Goal: Information Seeking & Learning: Learn about a topic

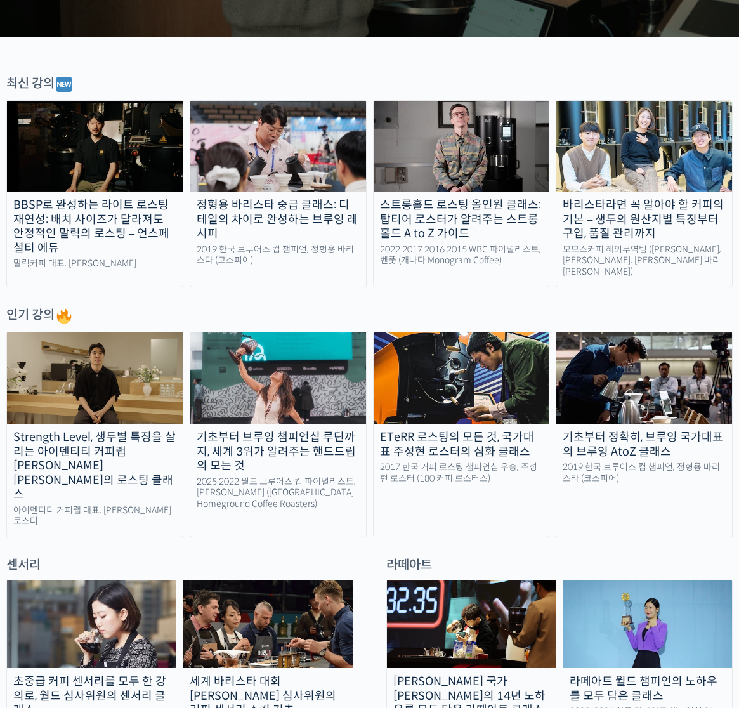
scroll to position [571, 0]
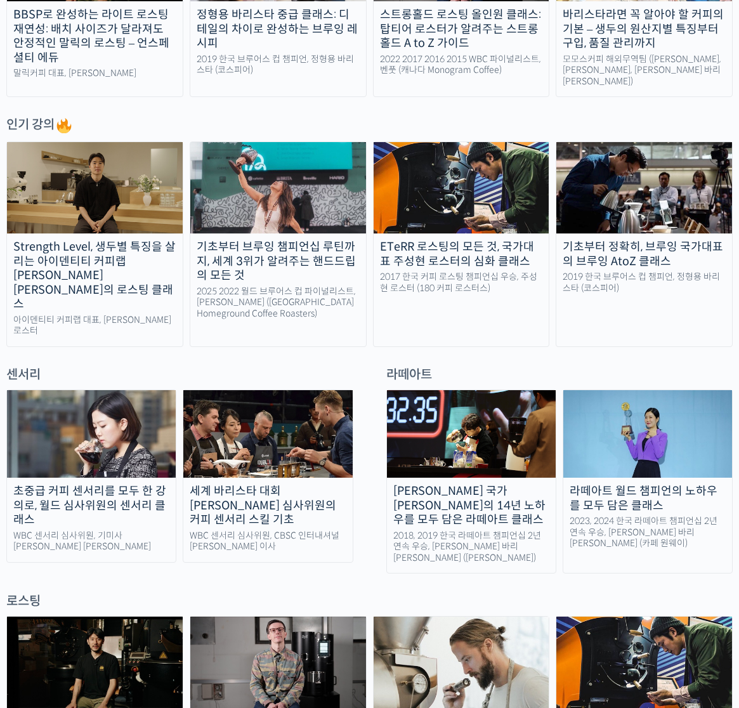
click at [481, 347] on div at bounding box center [369, 356] width 726 height 19
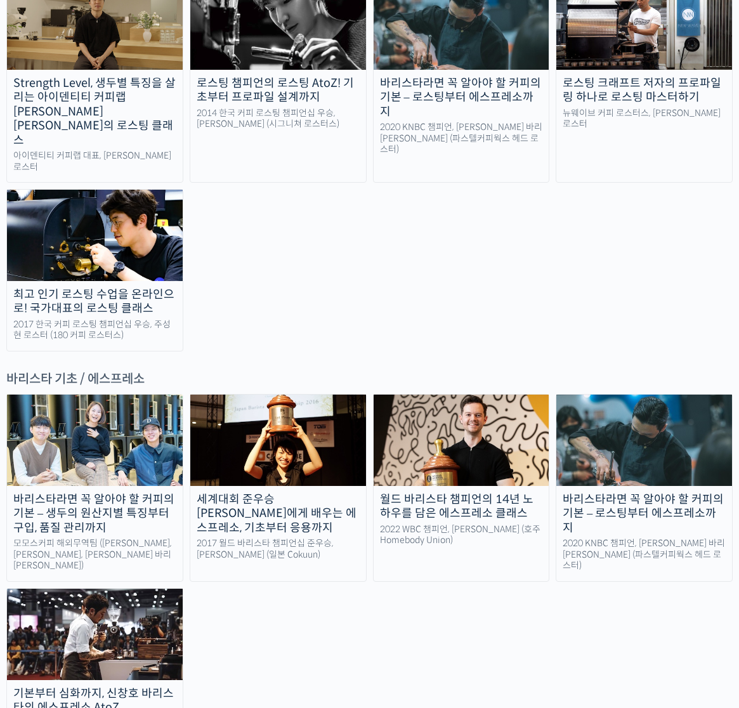
scroll to position [1585, 0]
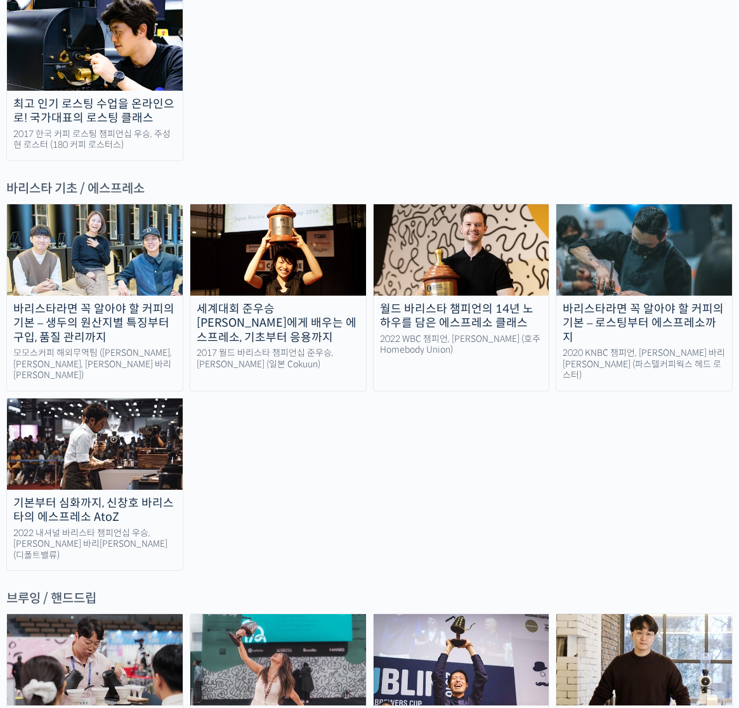
click at [671, 302] on div "바리스타라면 꼭 알아야 할 커피의 기본 – 로스팅부터 에스프레소까지" at bounding box center [644, 323] width 176 height 43
click at [514, 391] on div "바리스타라면 꼭 알아야 할 커피의 기본 – 생두의 원산지별 특징부터 구입, 품질 관리까지 모모스커피 해외무역팀 (전주연, 추경하, [PERSO…" at bounding box center [369, 387] width 726 height 367
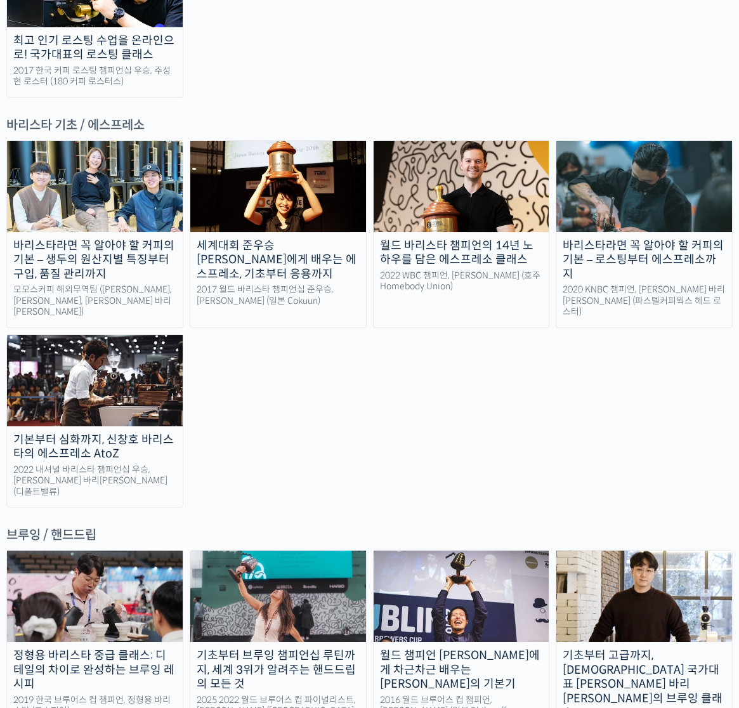
scroll to position [1712, 0]
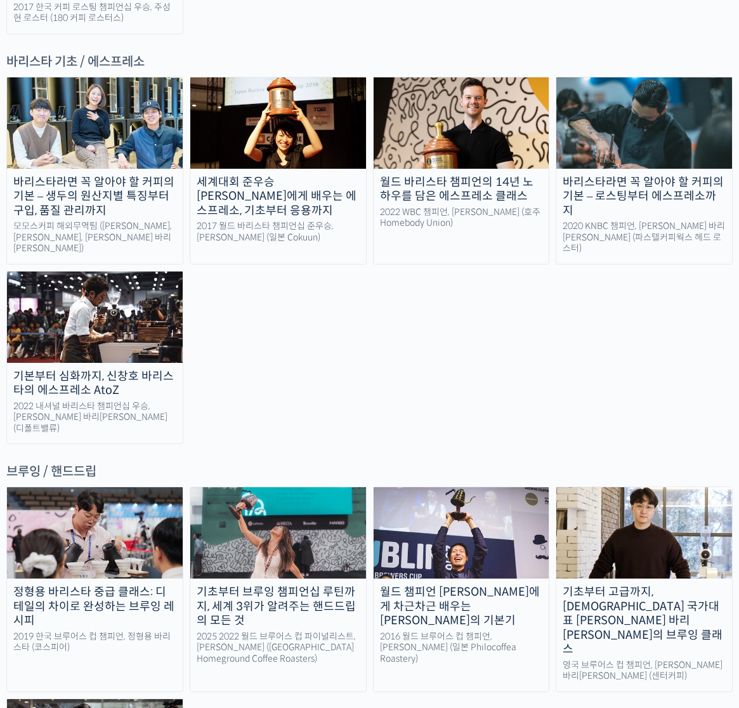
click at [503, 585] on div "월드 챔피언 [PERSON_NAME]에게 차근차근 배우는 [PERSON_NAME]의 기본기" at bounding box center [461, 606] width 176 height 43
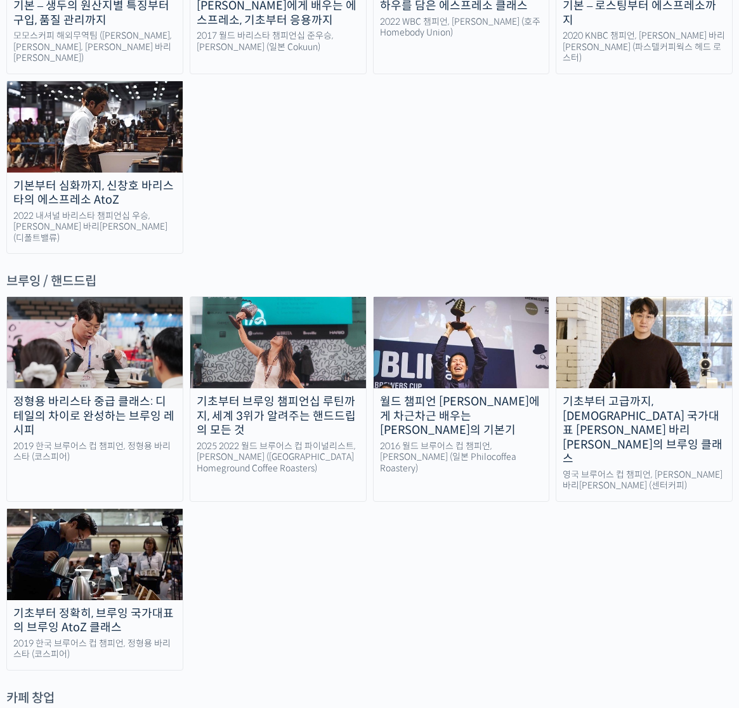
click at [143, 606] on div "기초부터 정확히, 브루잉 국가대표의 브루잉 AtoZ 클래스" at bounding box center [95, 620] width 176 height 29
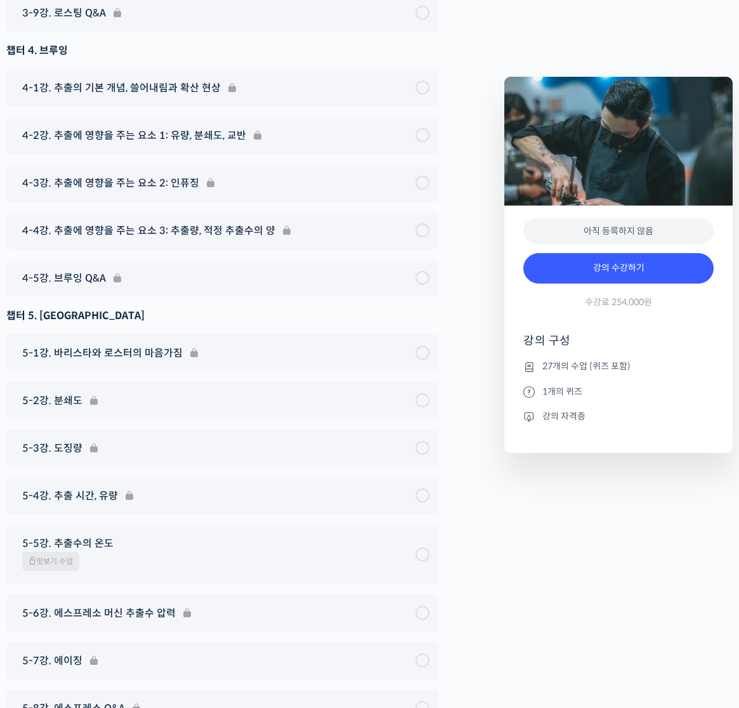
scroll to position [6299, 0]
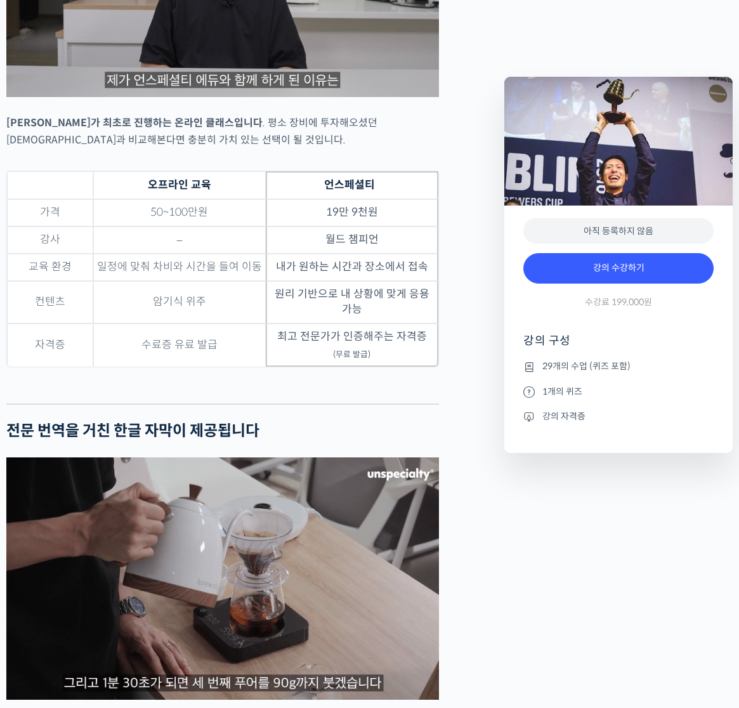
scroll to position [3310, 0]
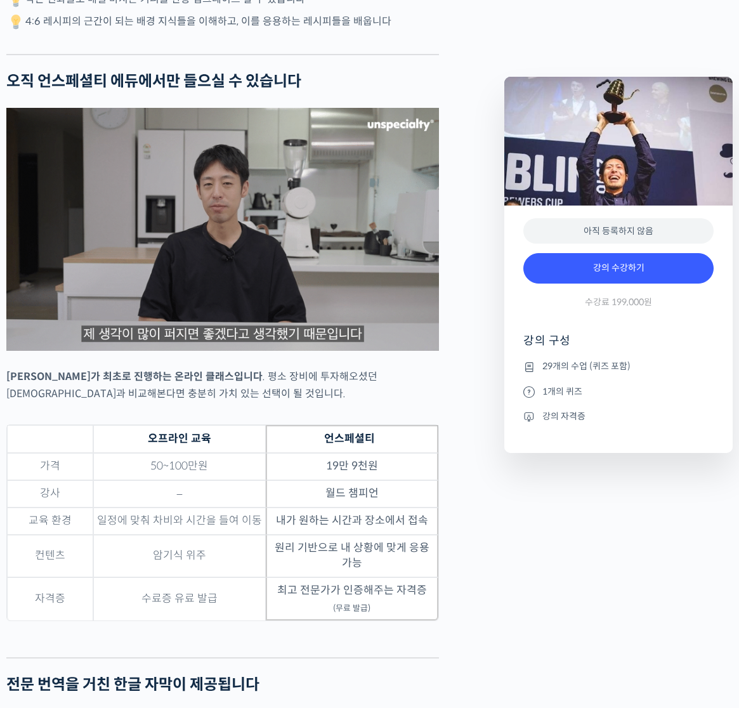
click at [456, 532] on div "테츠 카스야를 소개합니다! <Philocoffea Roastery & Laboratory> 창업자 & 대표 2016 월드 브루어스 컵 챔피언 …" at bounding box center [249, 439] width 498 height 6463
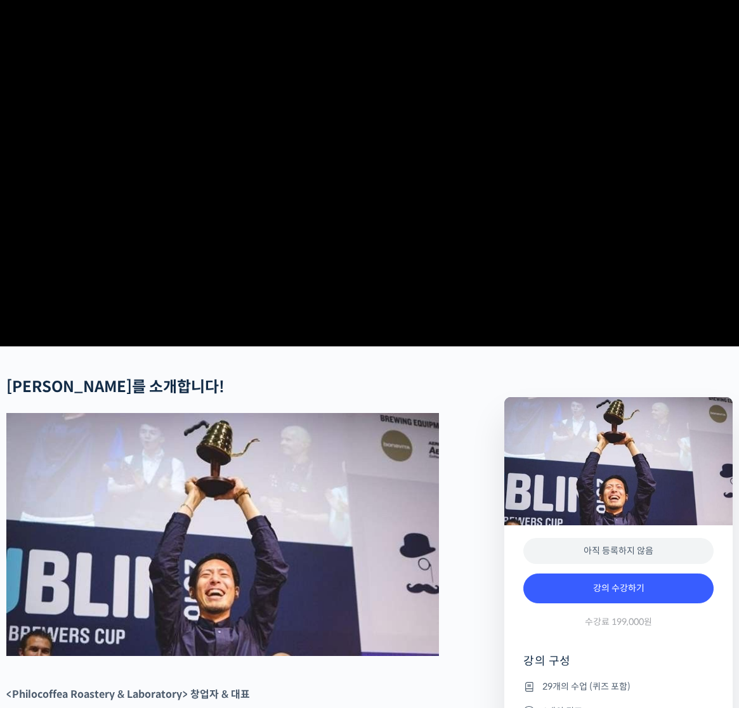
scroll to position [0, 0]
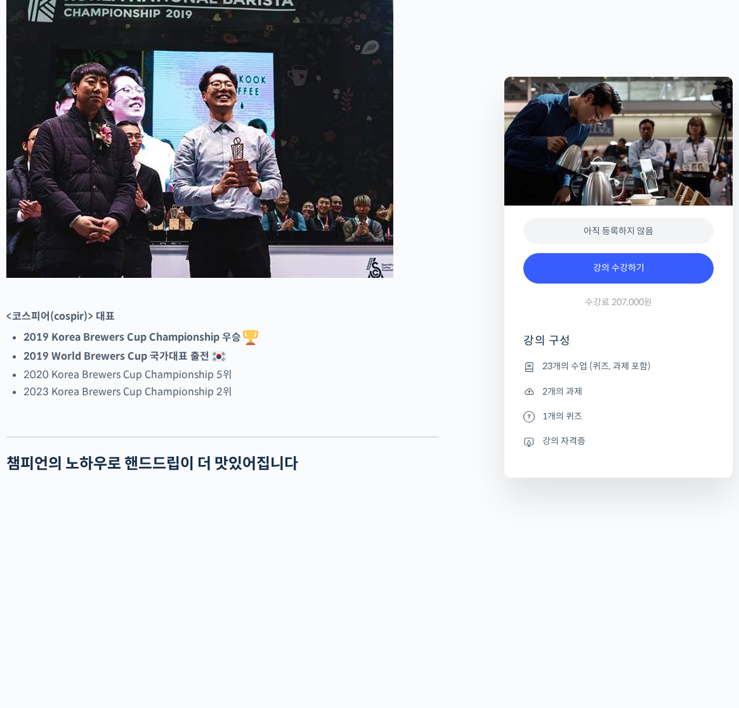
scroll to position [761, 0]
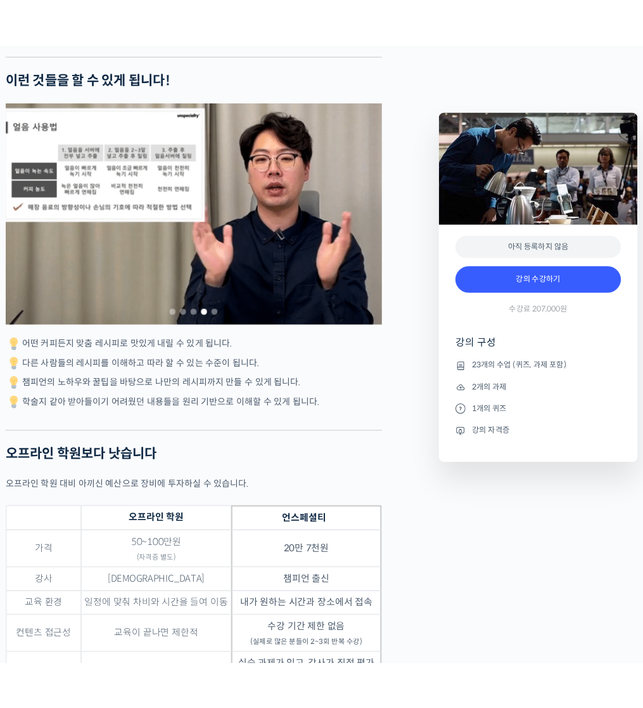
scroll to position [3804, 0]
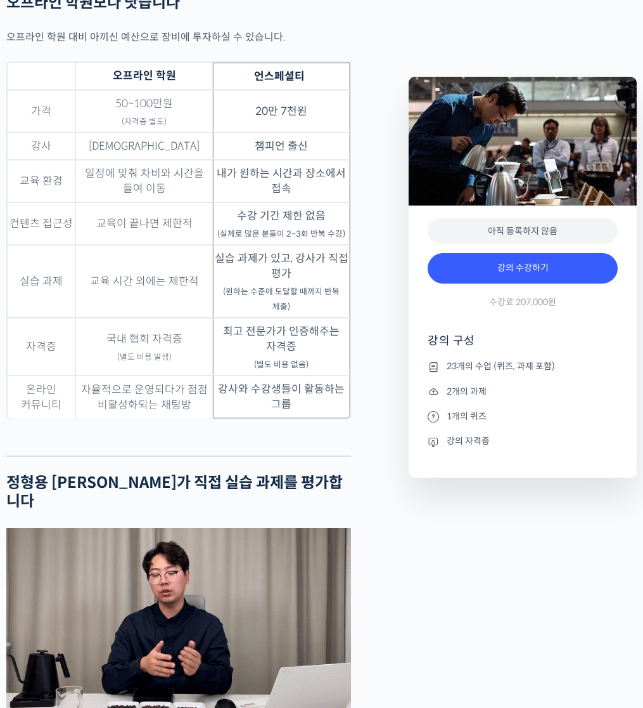
click at [474, 546] on div "Preview this 강의 아직 등록하지 않음 강의 수강하기 수강료 207,000원 강의 구성 23개의 수업 (퀴즈, 과제 포함) 2개의 과…" at bounding box center [523, 609] width 241 height 7846
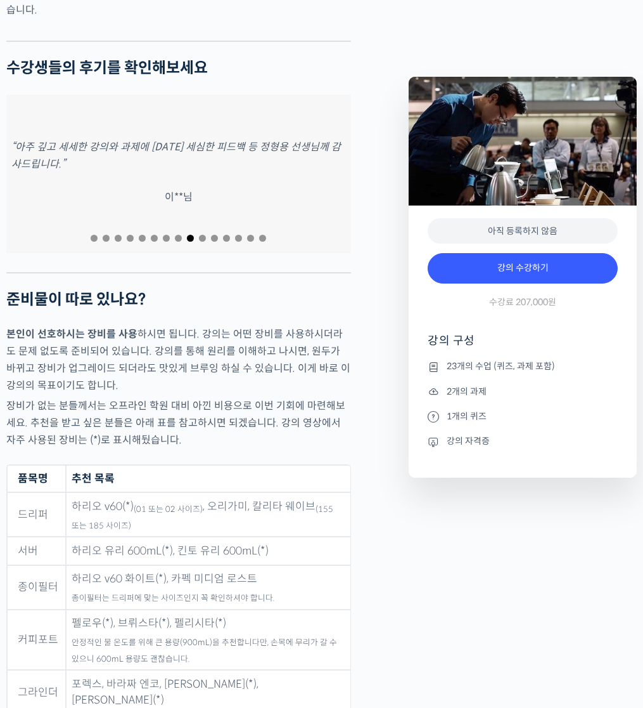
scroll to position [5706, 0]
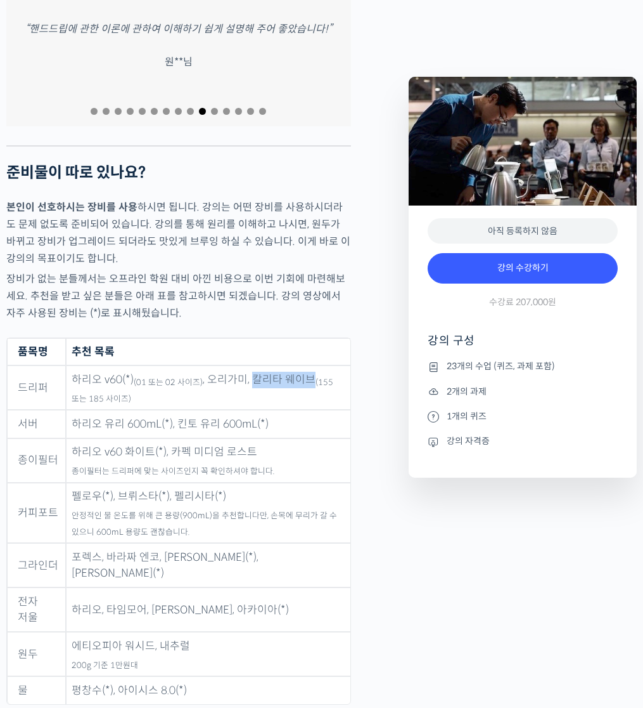
drag, startPoint x: 248, startPoint y: 359, endPoint x: 309, endPoint y: 359, distance: 60.9
click at [309, 365] on td "하리오 v60(*) (01 또는 02 사이즈) , 오리가미, 칼리타 웨이브 (155 또는 185 사이즈)" at bounding box center [208, 387] width 285 height 44
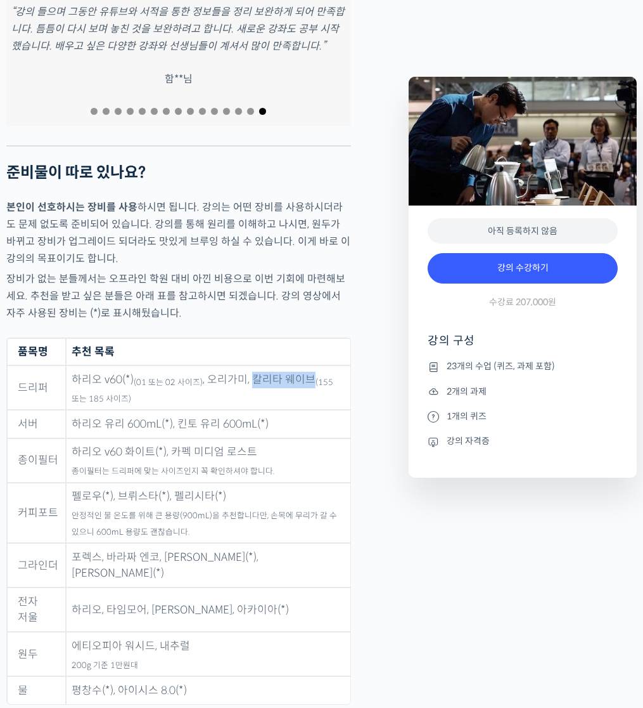
scroll to position [5769, 0]
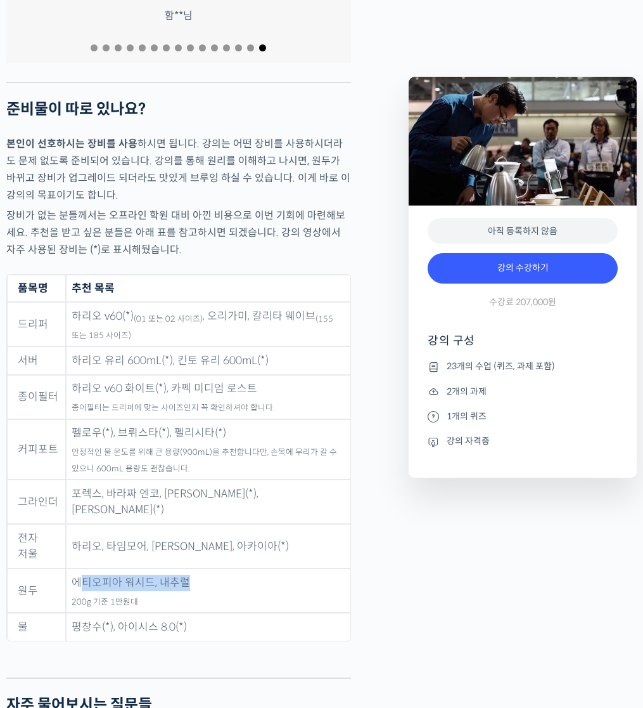
drag, startPoint x: 186, startPoint y: 545, endPoint x: 81, endPoint y: 544, distance: 105.2
click at [81, 568] on td "에티오피아 워시드, 내추럴 200g 기준 1만원대" at bounding box center [208, 590] width 285 height 44
click at [157, 568] on td "에티오피아 워시드, 내추럴 200g 기준 1만원대" at bounding box center [208, 590] width 285 height 44
click at [152, 568] on td "에티오피아 워시드, 내추럴 200g 기준 1만원대" at bounding box center [208, 590] width 285 height 44
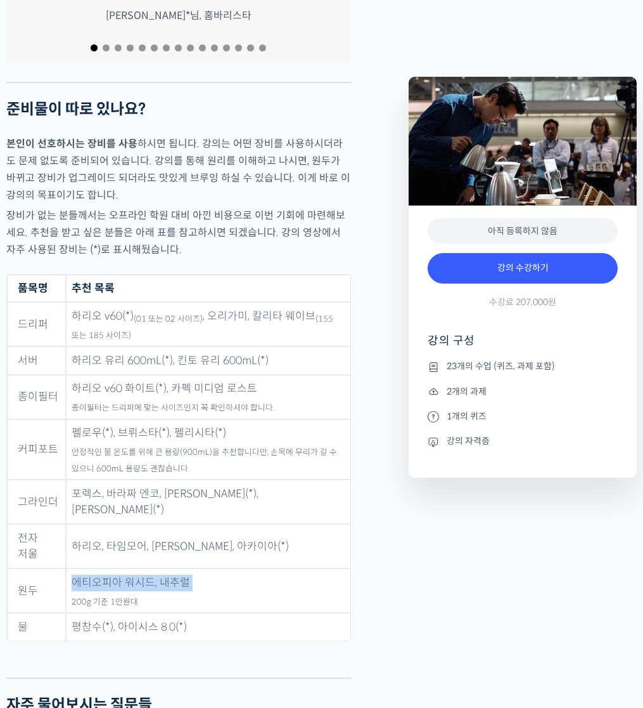
click at [152, 568] on td "에티오피아 워시드, 내추럴 200g 기준 1만원대" at bounding box center [208, 590] width 285 height 44
click at [254, 568] on td "에티오피아 워시드, 내추럴 200g 기준 1만원대" at bounding box center [208, 590] width 285 height 44
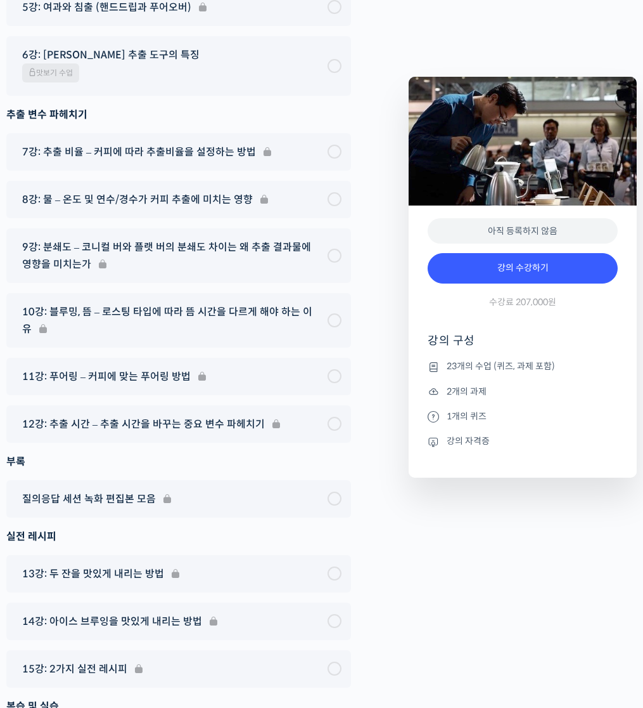
scroll to position [7418, 0]
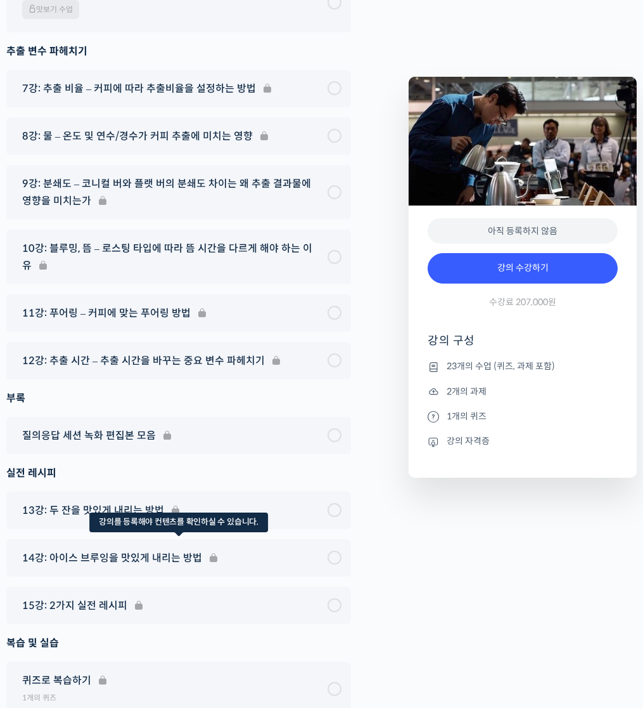
click at [162, 539] on div "14강: 아이스 브루잉을 맛있게 내리는 방법" at bounding box center [178, 557] width 345 height 37
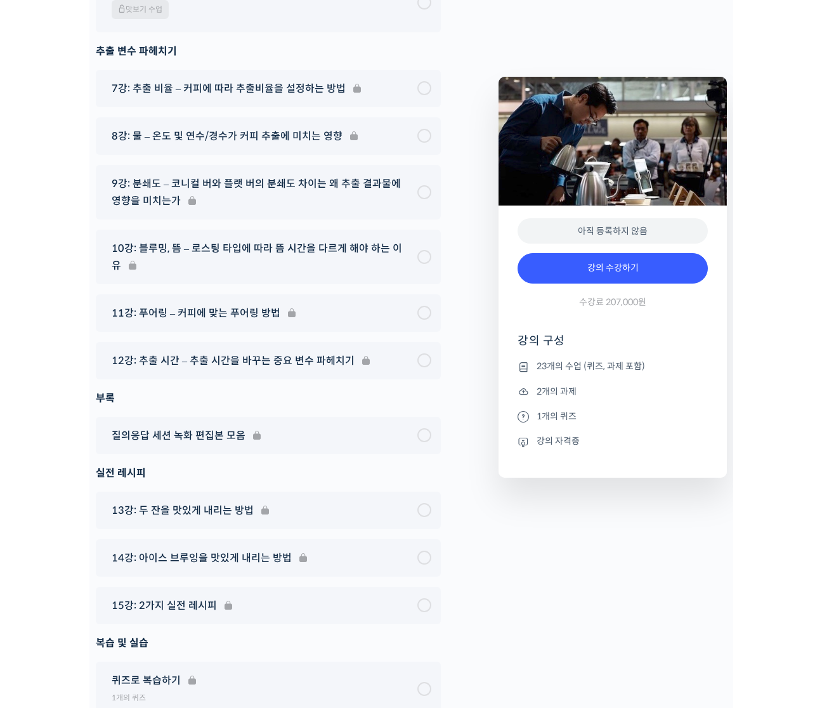
scroll to position [7291, 0]
